Goal: Task Accomplishment & Management: Use online tool/utility

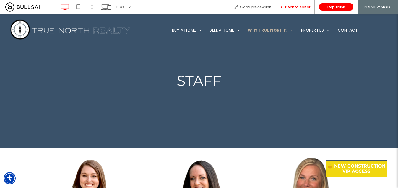
click at [302, 7] on span "Back to editor" at bounding box center [297, 7] width 25 height 5
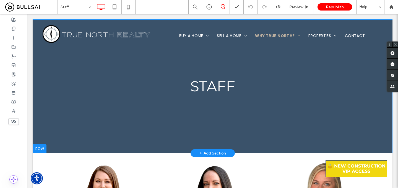
click at [112, 119] on div "Staff Click To Paste Row + Add Section" at bounding box center [213, 86] width 360 height 134
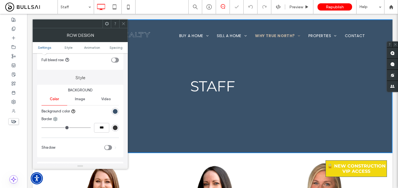
scroll to position [33, 0]
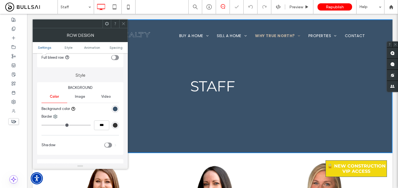
click at [114, 106] on div "rgb(58, 82, 106)" at bounding box center [114, 108] width 7 height 7
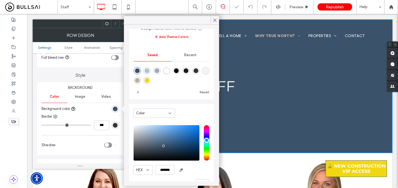
scroll to position [44, 0]
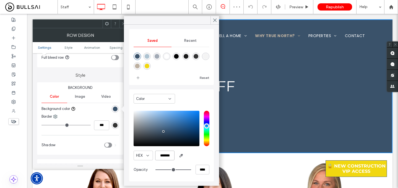
click at [166, 153] on input "*******" at bounding box center [164, 155] width 19 height 10
click at [216, 18] on icon at bounding box center [214, 20] width 5 height 5
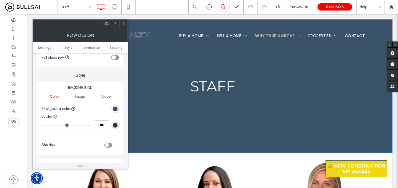
click at [123, 25] on icon at bounding box center [123, 24] width 4 height 4
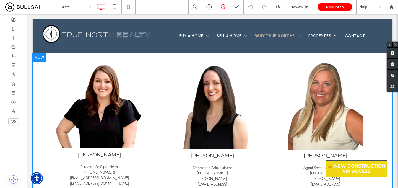
scroll to position [0, 0]
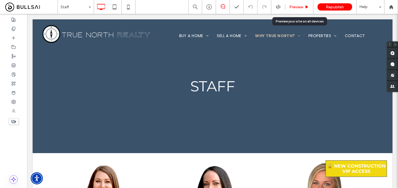
drag, startPoint x: 300, startPoint y: 7, endPoint x: 100, endPoint y: 100, distance: 219.6
click at [300, 7] on span "Preview" at bounding box center [296, 7] width 14 height 5
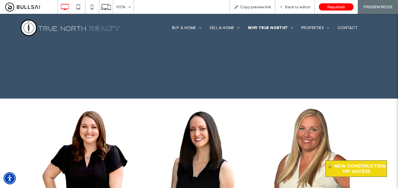
scroll to position [62, 0]
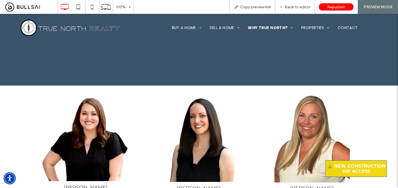
click at [72, 148] on img at bounding box center [85, 135] width 91 height 91
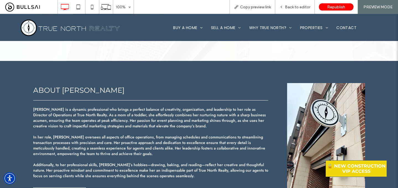
scroll to position [48, 0]
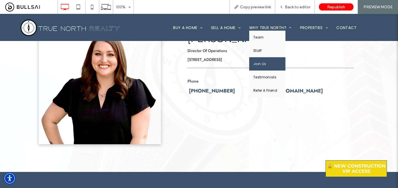
click at [262, 66] on link "Join Us" at bounding box center [267, 63] width 36 height 13
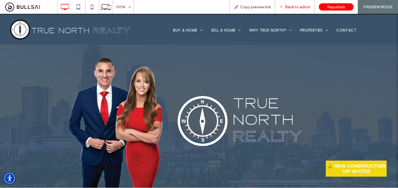
click at [297, 8] on span "Back to editor" at bounding box center [297, 7] width 25 height 5
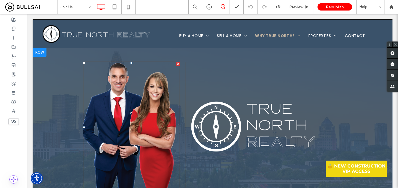
click at [121, 106] on img at bounding box center [131, 127] width 97 height 131
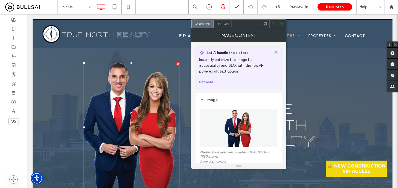
click at [281, 24] on icon at bounding box center [282, 24] width 4 height 4
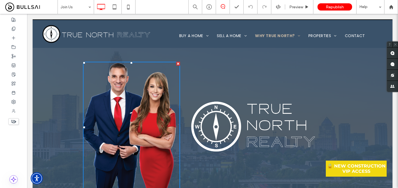
click at [243, 130] on img at bounding box center [253, 126] width 136 height 63
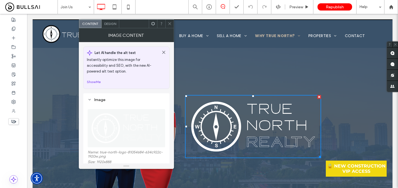
click at [171, 24] on div at bounding box center [169, 24] width 8 height 8
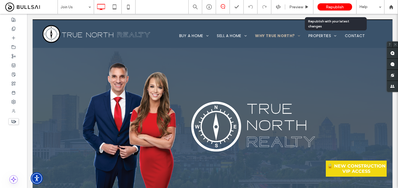
click at [330, 10] on div "Republish" at bounding box center [334, 6] width 35 height 7
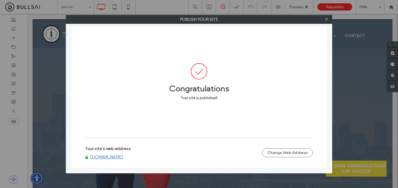
click at [118, 158] on link "[DOMAIN_NAME]" at bounding box center [106, 156] width 33 height 5
click at [326, 20] on icon at bounding box center [326, 19] width 4 height 4
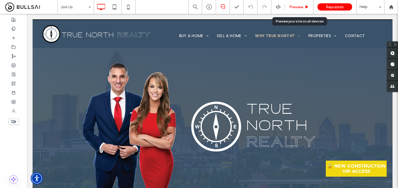
click at [297, 6] on span "Preview" at bounding box center [296, 7] width 14 height 5
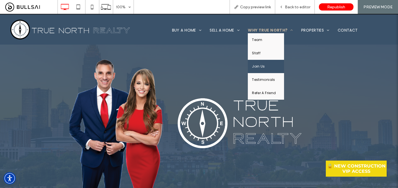
click at [264, 64] on span "Join Us" at bounding box center [258, 66] width 13 height 5
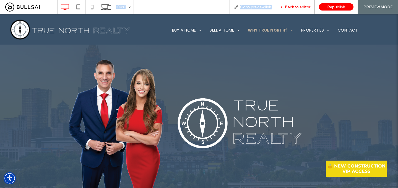
click at [289, 1] on div "Back to editor" at bounding box center [295, 7] width 40 height 14
click at [290, 9] on span "Back to editor" at bounding box center [297, 7] width 25 height 5
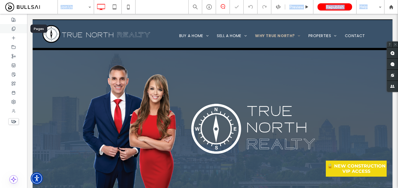
click at [18, 32] on div at bounding box center [13, 28] width 27 height 9
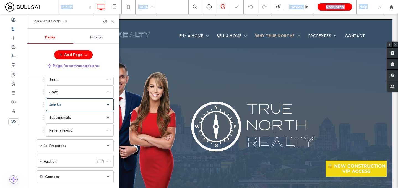
scroll to position [80, 0]
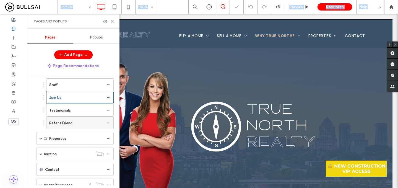
click at [63, 123] on label "Refer a Friend" at bounding box center [60, 123] width 23 height 10
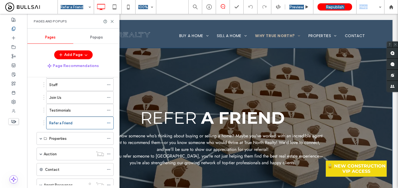
click at [174, 69] on div "REFER A FRIEND INSTANT CASH OFFER Do you know someone who’s thinking about buyi…" at bounding box center [213, 126] width 360 height 157
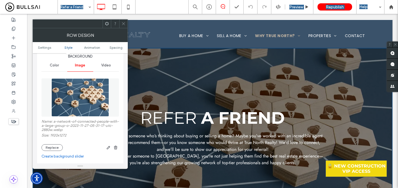
scroll to position [66, 0]
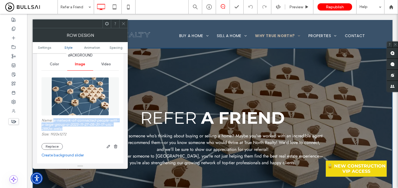
drag, startPoint x: 67, startPoint y: 127, endPoint x: 53, endPoint y: 120, distance: 15.7
click at [53, 120] on label "Name: a-network-of-connected-people-with-a-large-group-o-2023-11-27-05-31-17-ut…" at bounding box center [79, 125] width 77 height 14
copy label "a-network-of-connected-people-with-a-large-group-o-2023-11-27-05-31-17-utc-2880…"
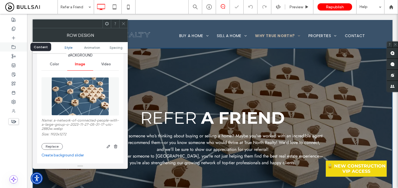
click at [16, 47] on div at bounding box center [13, 46] width 27 height 9
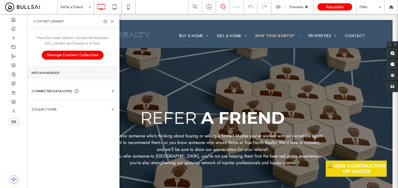
click at [94, 69] on section "Media Manager" at bounding box center [72, 72] width 91 height 13
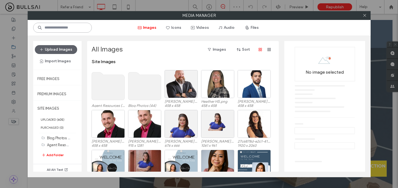
click at [73, 30] on input at bounding box center [62, 28] width 59 height 10
paste input "**********"
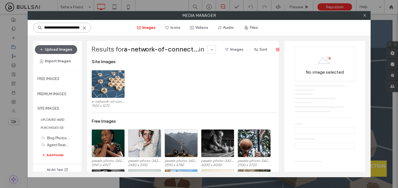
scroll to position [0, 121]
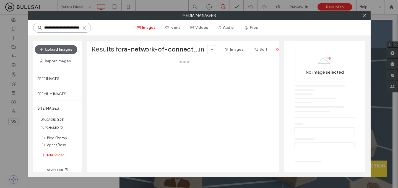
type input "**********"
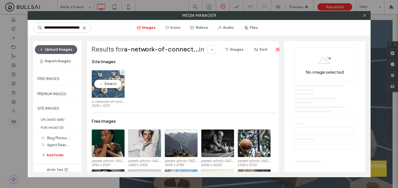
scroll to position [0, 0]
click at [104, 87] on div "Select" at bounding box center [108, 84] width 33 height 28
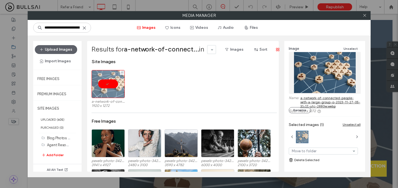
click at [104, 87] on div at bounding box center [108, 84] width 33 height 28
click at [321, 101] on link "a-network-of-connected-people-with-a-large-group-o-2023-11-27-05-31-17-utc-2880…" at bounding box center [330, 102] width 60 height 12
click at [364, 16] on use at bounding box center [364, 15] width 3 height 3
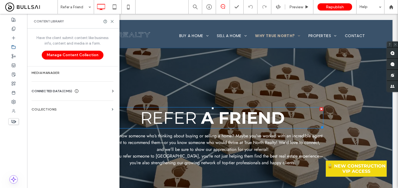
click at [217, 115] on strong "A FRIEND" at bounding box center [243, 118] width 84 height 20
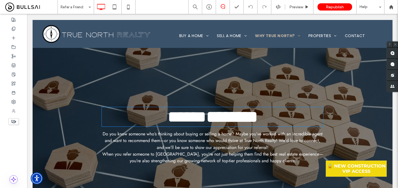
click at [208, 115] on strong "********" at bounding box center [231, 116] width 51 height 17
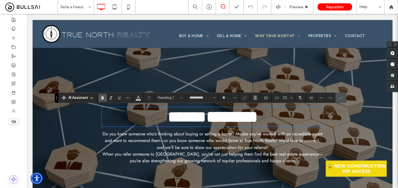
type input "**********"
type input "**"
click at [193, 116] on span "*****" at bounding box center [187, 116] width 39 height 17
click at [234, 116] on strong "********" at bounding box center [231, 116] width 51 height 17
click at [186, 117] on span "*****" at bounding box center [187, 116] width 39 height 17
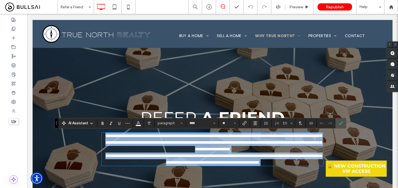
type input "****"
type input "**"
drag, startPoint x: 245, startPoint y: 143, endPoint x: 330, endPoint y: 18, distance: 151.1
click at [245, 143] on span "**********" at bounding box center [213, 142] width 216 height 17
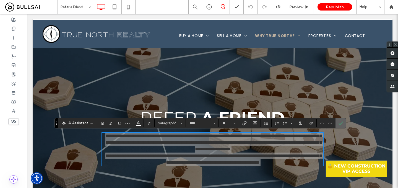
click at [338, 123] on label "Confirm" at bounding box center [341, 123] width 8 height 10
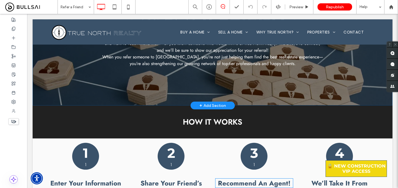
scroll to position [193, 0]
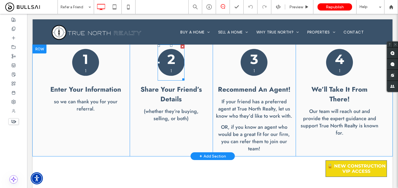
click at [172, 69] on p "1" at bounding box center [171, 70] width 16 height 7
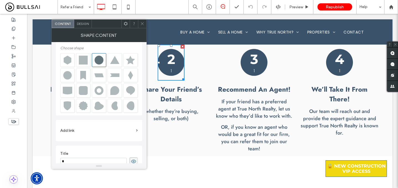
scroll to position [56, 0]
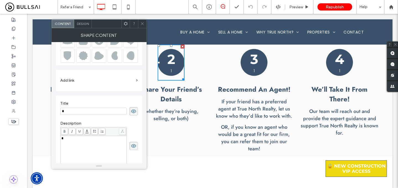
click at [77, 138] on div "*" at bounding box center [93, 138] width 64 height 4
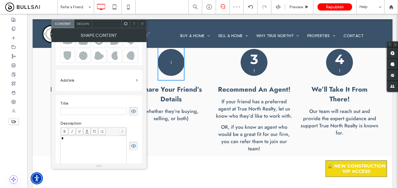
type input "*"
click at [74, 136] on div "*" at bounding box center [93, 138] width 64 height 4
click at [140, 21] on div at bounding box center [142, 24] width 8 height 8
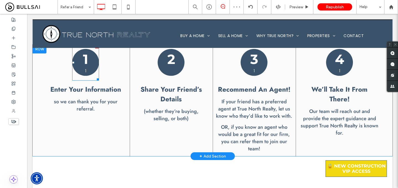
click at [80, 63] on div "1 1" at bounding box center [85, 63] width 27 height 36
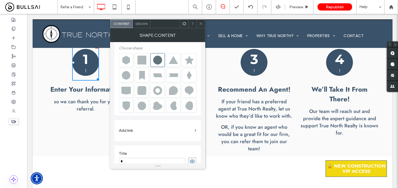
scroll to position [71, 0]
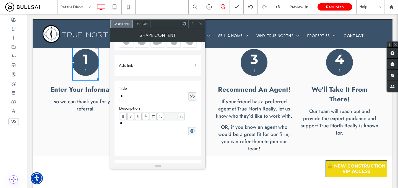
click at [146, 126] on div "*" at bounding box center [152, 135] width 64 height 28
type input "*"
click at [147, 127] on div "*" at bounding box center [152, 135] width 64 height 28
click at [201, 23] on icon at bounding box center [201, 24] width 4 height 4
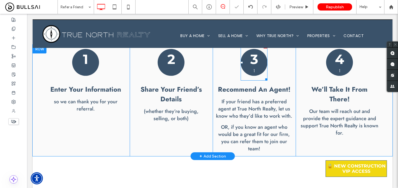
click at [260, 65] on div "3 1" at bounding box center [254, 63] width 27 height 36
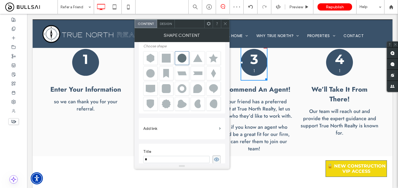
click at [252, 59] on h3 "3" at bounding box center [254, 59] width 8 height 16
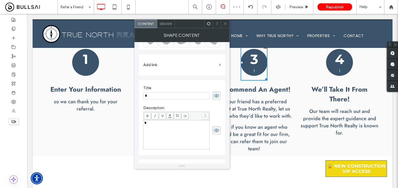
click at [179, 124] on div "*" at bounding box center [176, 123] width 64 height 4
click at [218, 131] on use at bounding box center [216, 131] width 5 height 4
click at [225, 25] on icon at bounding box center [225, 24] width 4 height 4
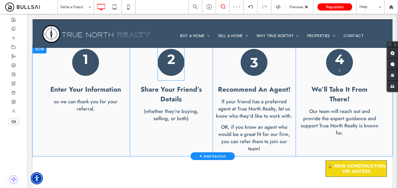
click at [170, 60] on h3 "2" at bounding box center [171, 59] width 8 height 16
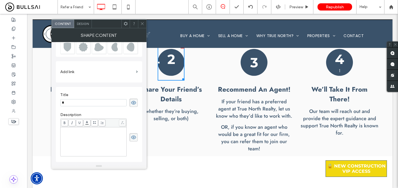
scroll to position [100, 0]
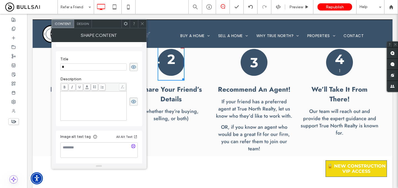
click at [134, 103] on icon at bounding box center [134, 101] width 6 height 6
click at [143, 22] on icon at bounding box center [142, 24] width 4 height 4
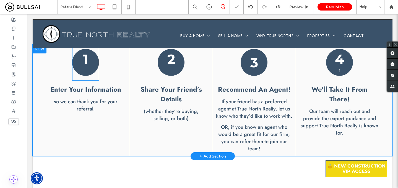
click at [84, 59] on h3 "1" at bounding box center [85, 59] width 5 height 16
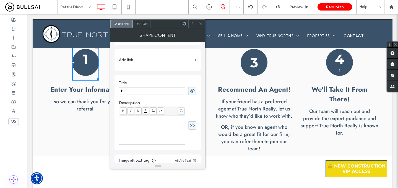
scroll to position [78, 0]
click at [193, 122] on use at bounding box center [192, 124] width 5 height 4
click at [203, 25] on div at bounding box center [201, 24] width 8 height 8
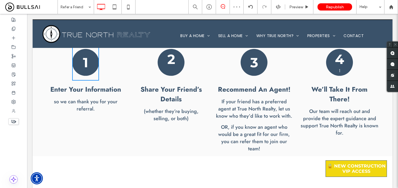
click at [341, 63] on h3 "4" at bounding box center [339, 59] width 9 height 16
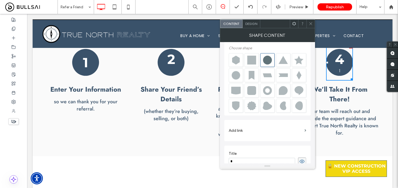
scroll to position [119, 0]
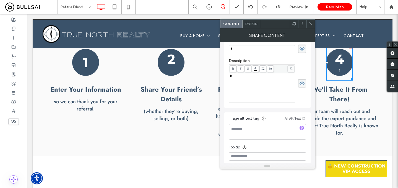
click at [257, 88] on div "*" at bounding box center [262, 88] width 64 height 28
click at [256, 82] on div "*" at bounding box center [262, 88] width 64 height 28
click at [304, 83] on icon at bounding box center [302, 83] width 6 height 6
click at [311, 22] on icon at bounding box center [311, 24] width 4 height 4
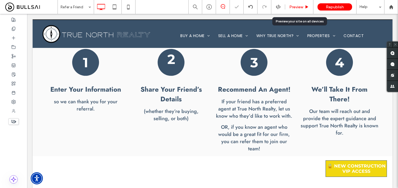
drag, startPoint x: 302, startPoint y: 6, endPoint x: 244, endPoint y: 44, distance: 69.0
click at [302, 6] on span "Preview" at bounding box center [296, 7] width 14 height 5
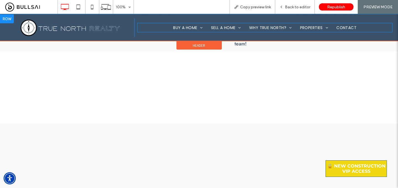
scroll to position [289, 0]
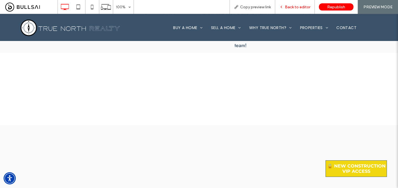
click at [304, 7] on span "Back to editor" at bounding box center [297, 7] width 25 height 5
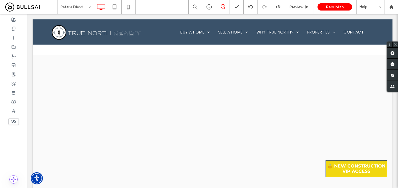
scroll to position [363, 0]
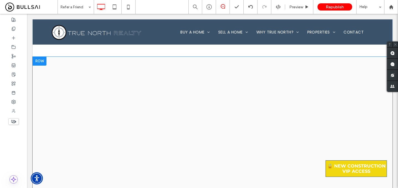
click at [49, 66] on div "Click To Paste Row + Add Section" at bounding box center [213, 176] width 360 height 238
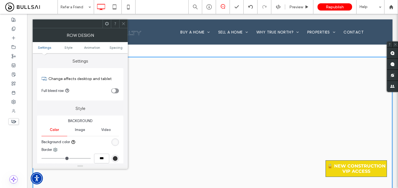
click at [124, 22] on icon at bounding box center [123, 24] width 4 height 4
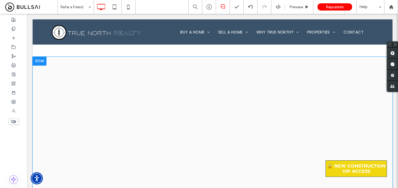
click at [92, 79] on div "Click To Paste Row + Add Section" at bounding box center [213, 176] width 360 height 238
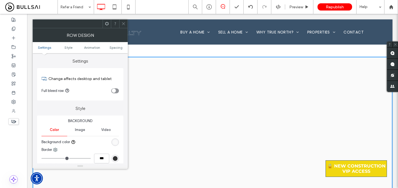
click at [126, 21] on div at bounding box center [123, 24] width 8 height 8
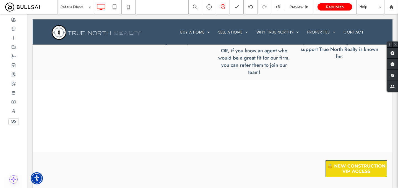
scroll to position [267, 0]
click at [71, 98] on div "REFER A FRIEND INSTANT CASH OFFER Do you know someone who’s thinking about buyi…" at bounding box center [213, 174] width 360 height 791
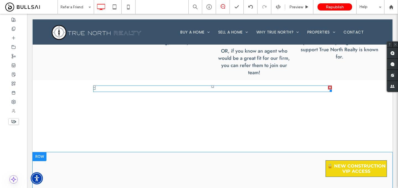
scroll to position [264, 0]
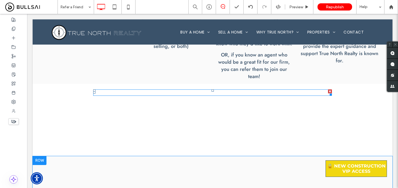
click at [214, 90] on span at bounding box center [212, 92] width 239 height 6
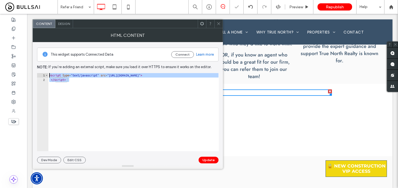
drag, startPoint x: 80, startPoint y: 80, endPoint x: 45, endPoint y: 70, distance: 36.4
click at [45, 70] on div "This widget supports Connected Data Connect Learn more Note: If you’re adding a…" at bounding box center [127, 102] width 181 height 121
type textarea "**********"
click at [218, 23] on div "Info & Tools" at bounding box center [209, 21] width 19 height 5
click at [218, 24] on icon at bounding box center [219, 24] width 4 height 4
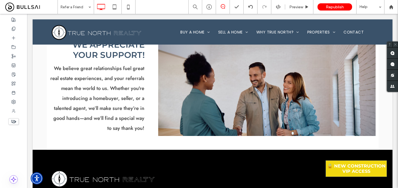
scroll to position [688, 0]
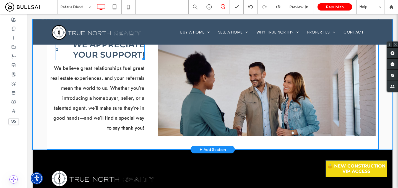
click at [122, 52] on span "We Appreciate Your Support!" at bounding box center [108, 49] width 72 height 20
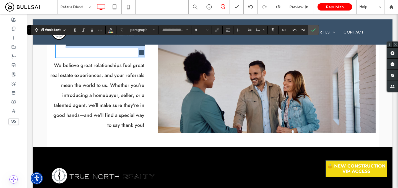
type input "**********"
type input "**"
click at [112, 29] on icon "Color" at bounding box center [111, 29] width 4 height 4
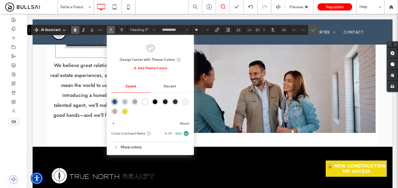
click at [126, 148] on div "More colors" at bounding box center [150, 146] width 78 height 7
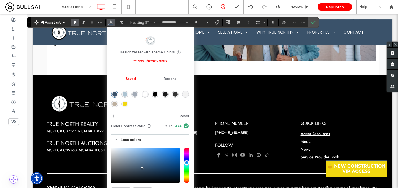
scroll to position [760, 0]
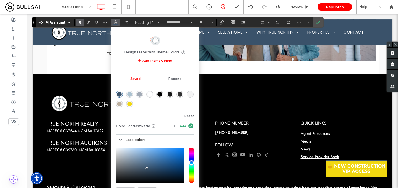
drag, startPoint x: 28, startPoint y: 21, endPoint x: 33, endPoint y: -3, distance: 24.2
click at [33, 0] on html ".wqwq-1{fill:#231f20;} .cls-1q, .cls-2q { fill-rule: evenodd; } .cls-2q { fill:…" at bounding box center [199, 94] width 398 height 188
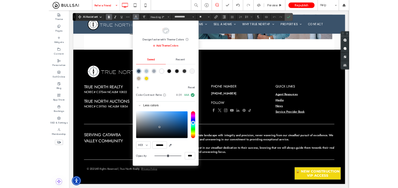
scroll to position [773, 0]
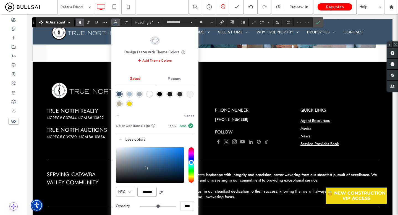
click at [147, 187] on input "*******" at bounding box center [146, 192] width 19 height 10
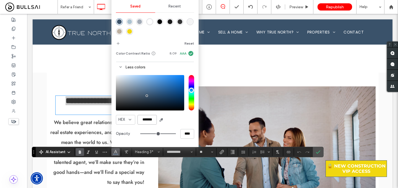
scroll to position [646, 0]
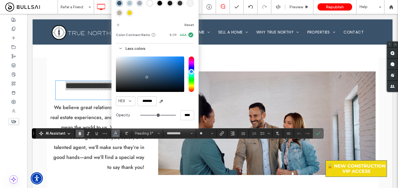
click at [319, 132] on use "Confirm" at bounding box center [318, 133] width 4 height 3
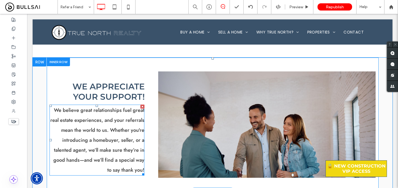
click at [110, 128] on span "We believe great relationships fuel great real estate experiences, and your ref…" at bounding box center [97, 139] width 94 height 67
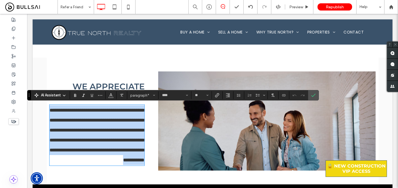
copy span "**********"
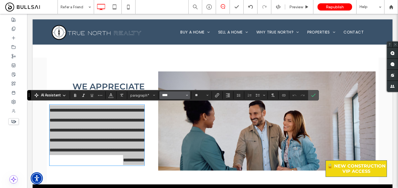
click at [170, 95] on input "****" at bounding box center [173, 95] width 24 height 4
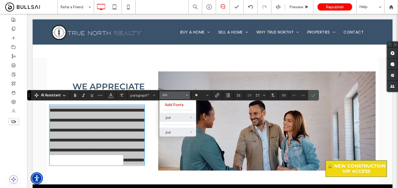
click at [190, 118] on section "Add Fonts [PERSON_NAME]" at bounding box center [178, 118] width 37 height 36
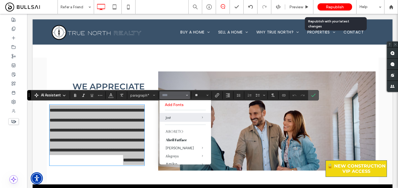
click at [335, 8] on span "Republish" at bounding box center [335, 7] width 18 height 5
